Goal: Task Accomplishment & Management: Manage account settings

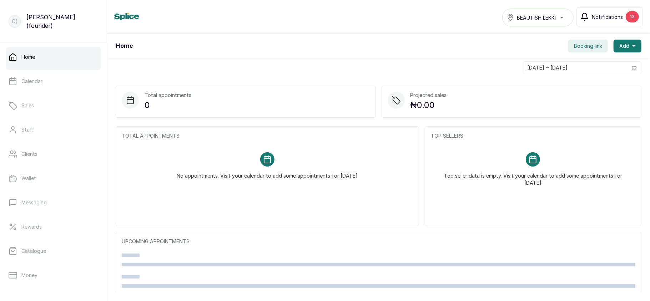
click at [623, 13] on button "Notifications 13" at bounding box center [609, 16] width 66 height 19
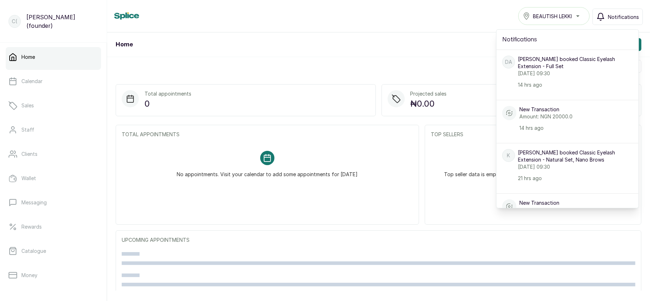
click at [623, 13] on span "Notifications" at bounding box center [623, 16] width 31 height 7
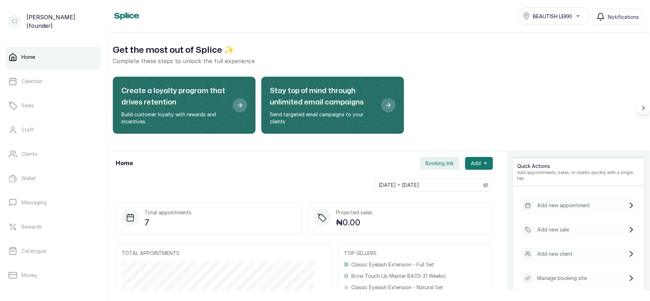
click at [569, 20] on div "BEAUTISH LEKKI" at bounding box center [554, 16] width 62 height 9
click at [433, 162] on span "Booking link" at bounding box center [439, 163] width 28 height 7
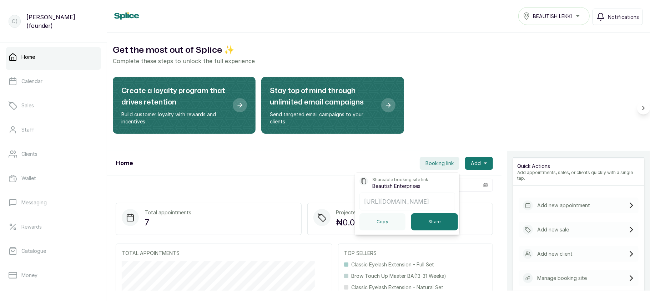
click at [500, 87] on div "Create a loyalty program that drives retention Build customer loyalty with rewa…" at bounding box center [378, 108] width 531 height 63
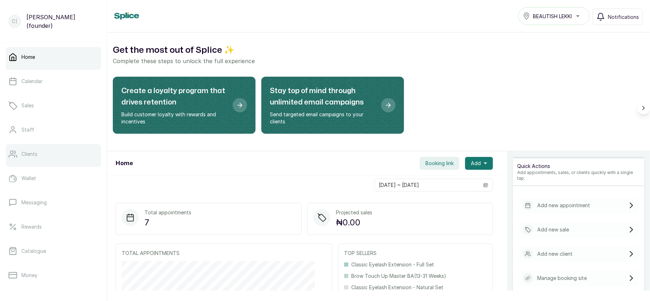
click at [49, 151] on link "Clients" at bounding box center [53, 154] width 95 height 20
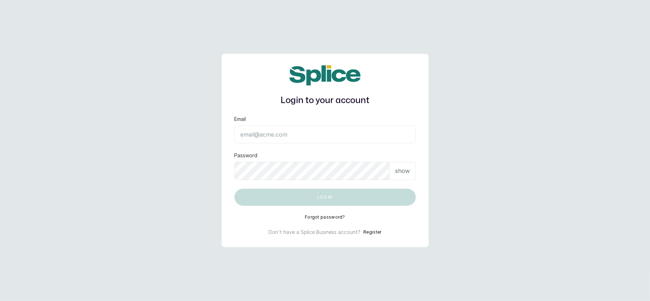
click at [265, 140] on input "Email" at bounding box center [324, 135] width 181 height 18
type input "[EMAIL_ADDRESS][DOMAIN_NAME]"
click at [398, 169] on p "show" at bounding box center [402, 171] width 15 height 9
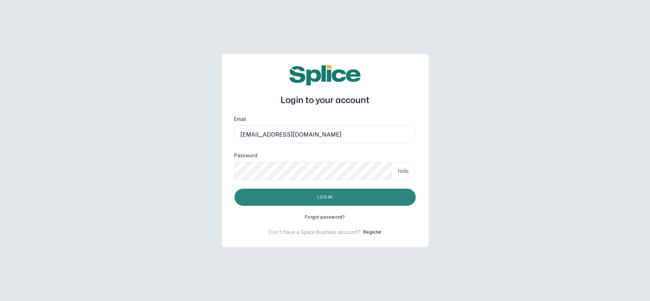
click at [353, 201] on button "Log in" at bounding box center [324, 197] width 181 height 17
click at [343, 197] on button "Log in" at bounding box center [324, 197] width 181 height 17
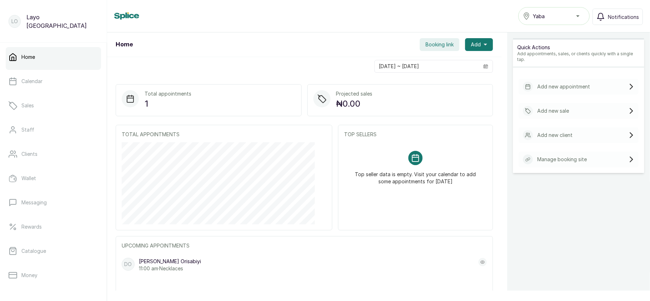
click at [544, 12] on div "Yaba" at bounding box center [554, 16] width 62 height 9
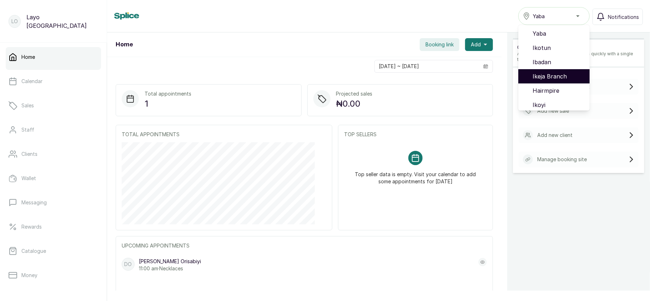
scroll to position [46, 0]
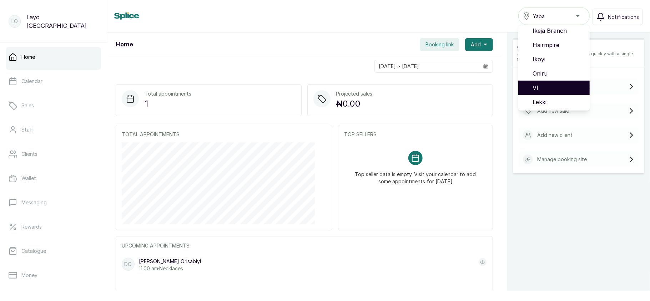
click at [554, 91] on span "VI" at bounding box center [557, 88] width 51 height 9
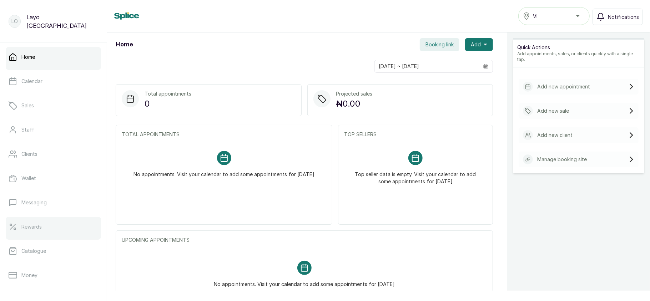
click at [43, 228] on link "Rewards" at bounding box center [53, 227] width 95 height 20
